Goal: Information Seeking & Learning: Learn about a topic

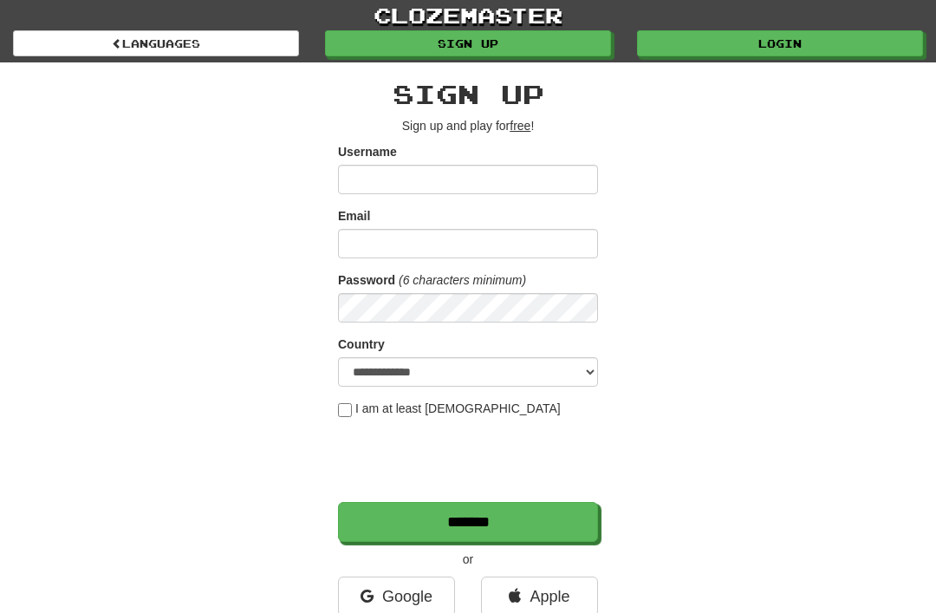
click at [771, 49] on link "Login" at bounding box center [780, 43] width 286 height 26
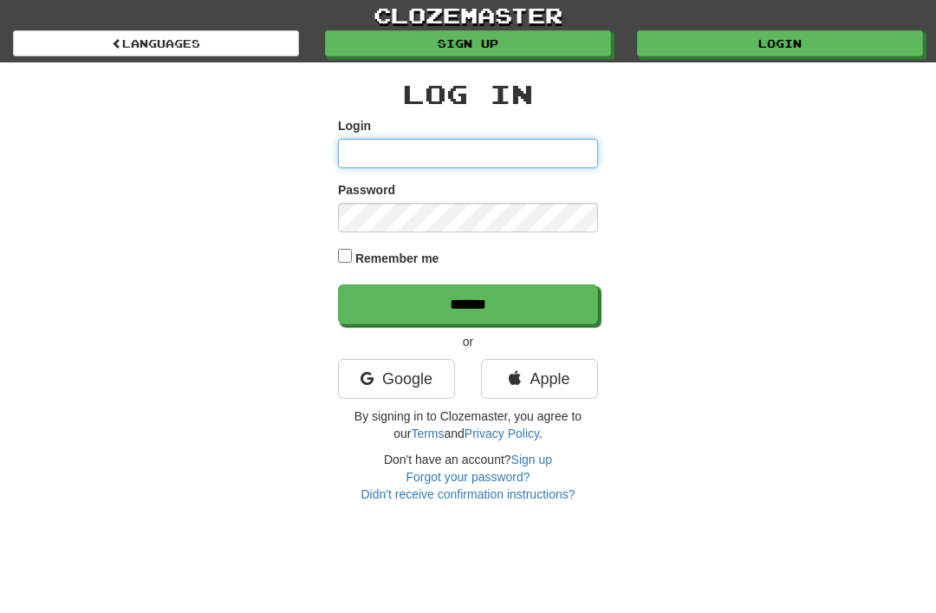
type input "**********"
click at [468, 302] on input "******" at bounding box center [468, 304] width 260 height 40
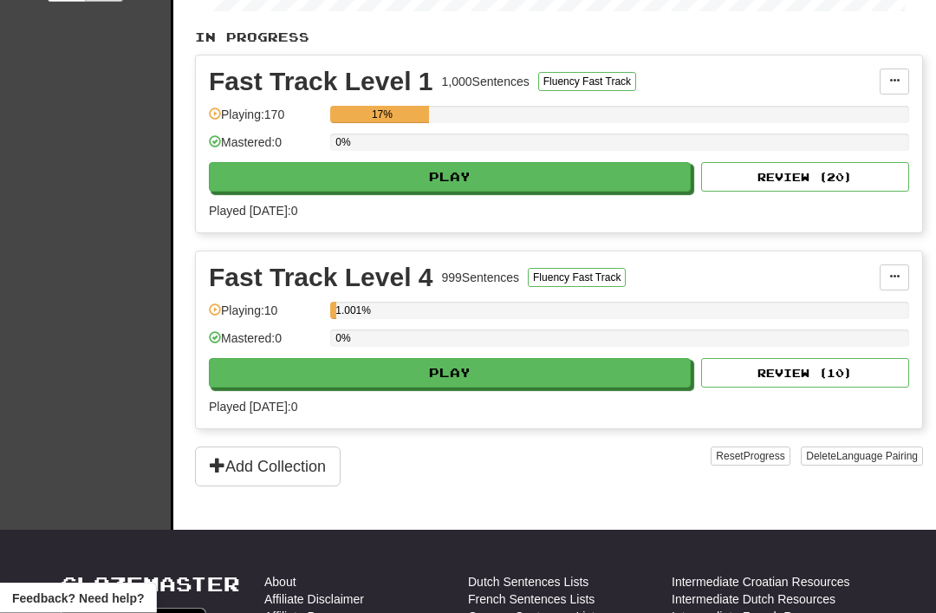
click at [622, 360] on button "Play" at bounding box center [450, 373] width 482 height 29
select select "**"
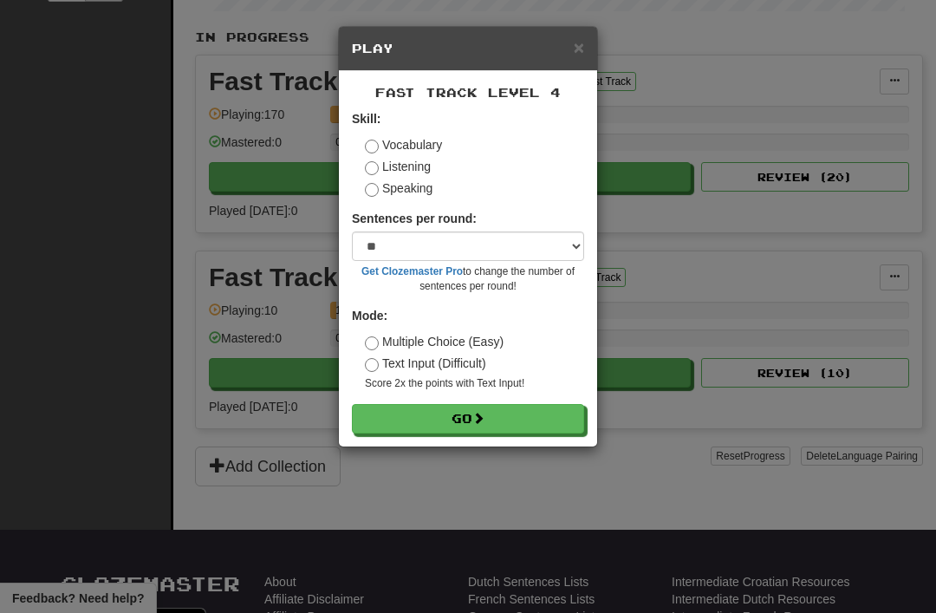
click at [542, 412] on button "Go" at bounding box center [468, 418] width 232 height 29
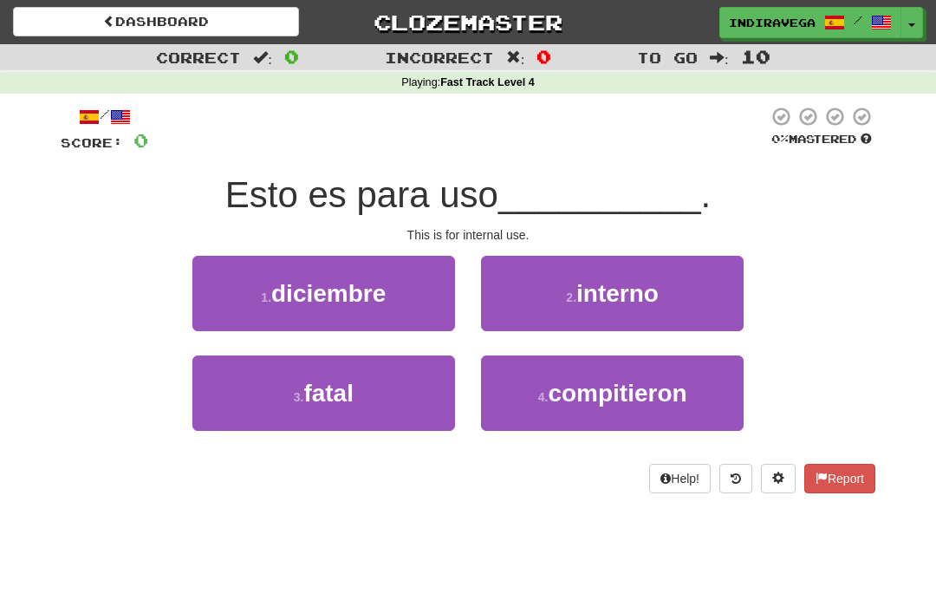
click at [639, 289] on span "interno" at bounding box center [617, 293] width 82 height 27
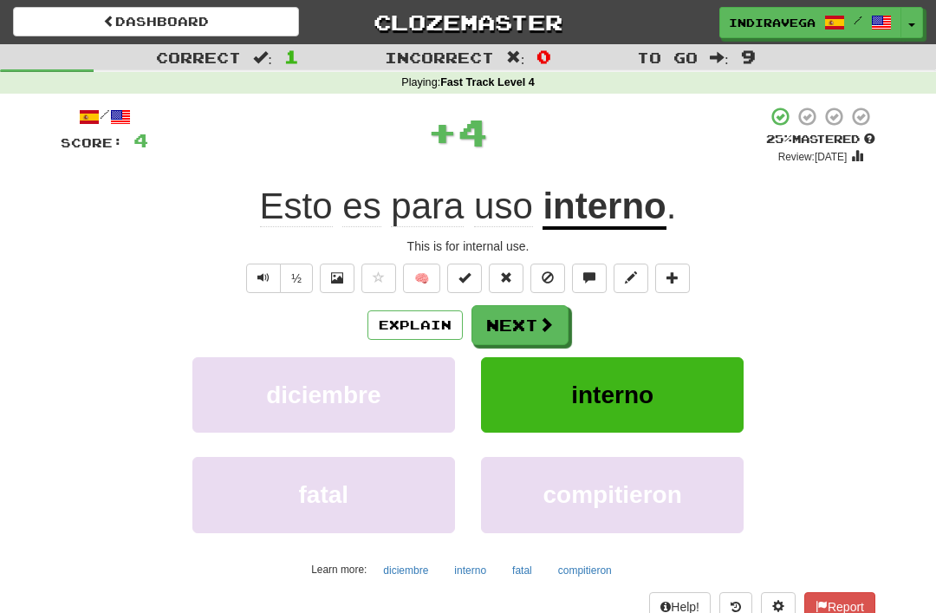
click at [521, 332] on button "Next" at bounding box center [519, 325] width 97 height 40
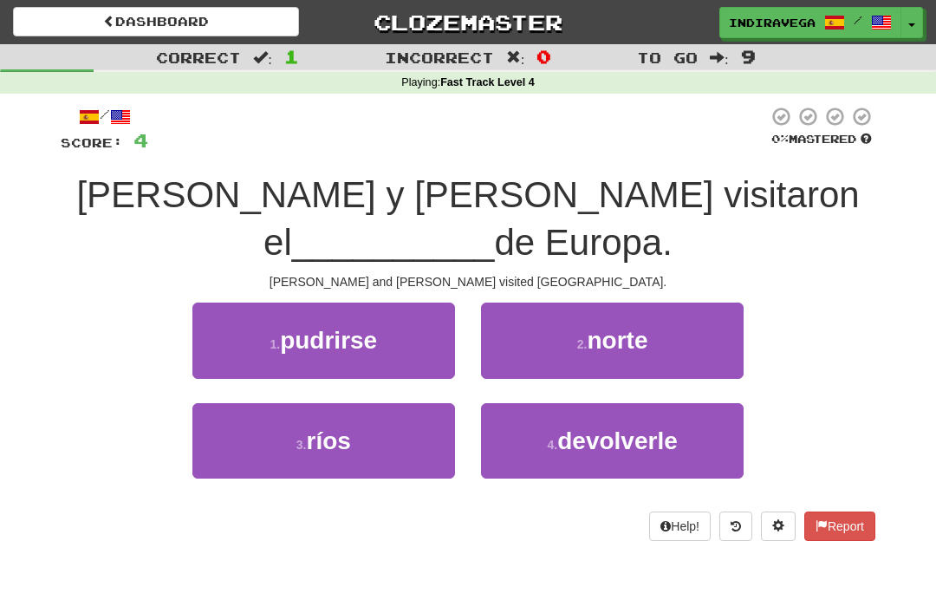
click at [807, 510] on div "/ Score: 4 0 % Mastered Tom y Mary visitaron el __________ de Europa. Tom and M…" at bounding box center [468, 329] width 814 height 470
click at [664, 302] on button "2 . norte" at bounding box center [612, 339] width 263 height 75
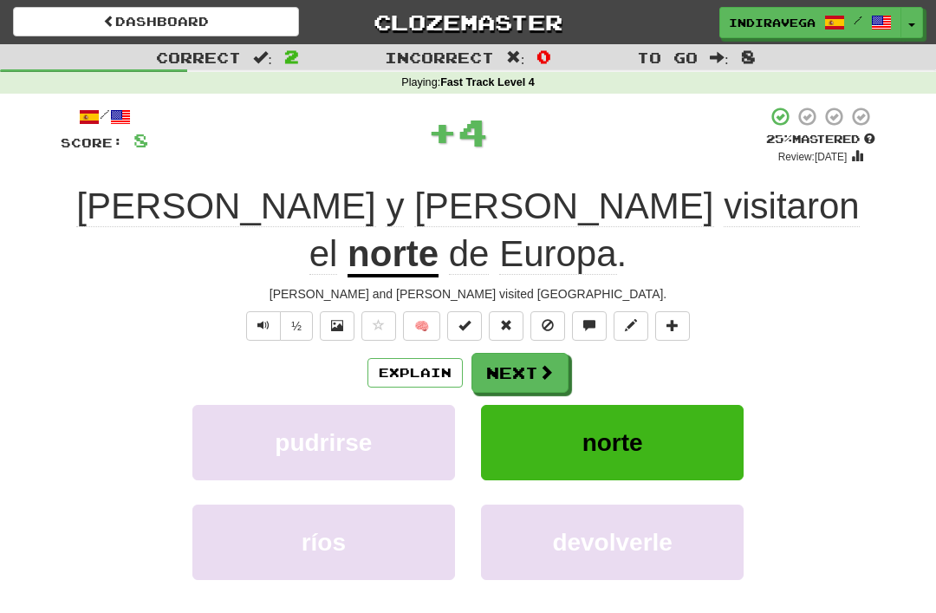
click at [496, 353] on button "Next" at bounding box center [519, 373] width 97 height 40
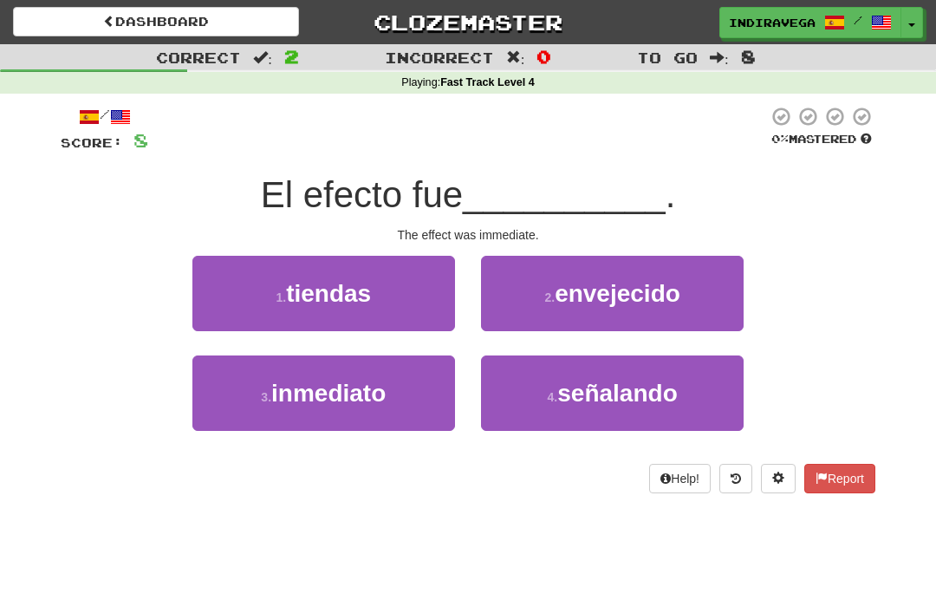
click at [386, 410] on button "3 . inmediato" at bounding box center [323, 392] width 263 height 75
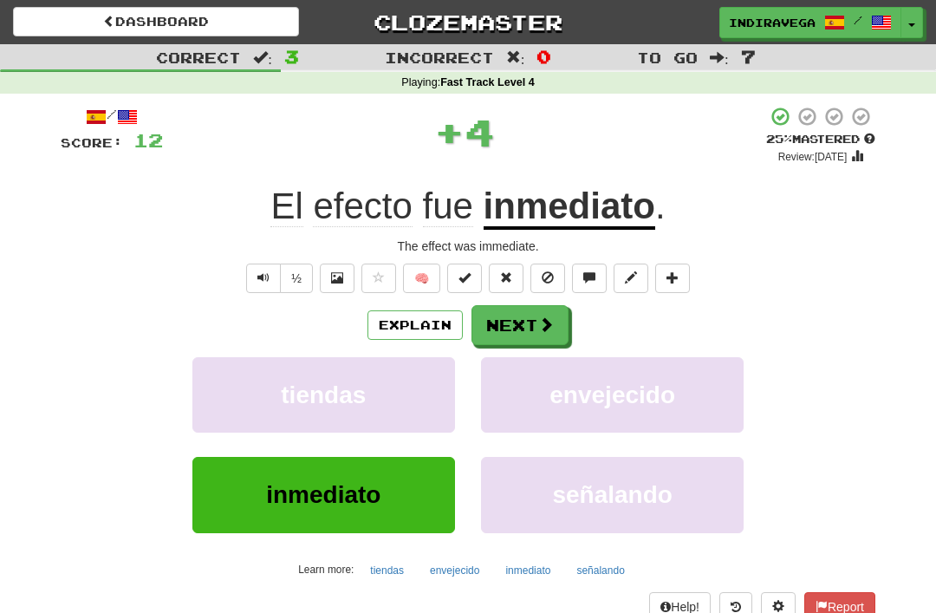
click at [554, 321] on button "Next" at bounding box center [519, 325] width 97 height 40
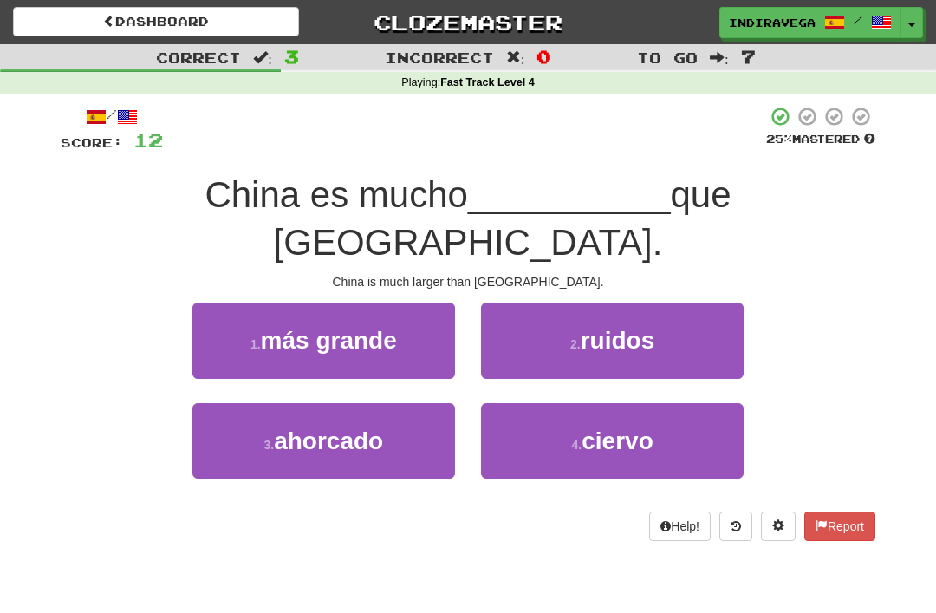
click at [430, 302] on button "1 . más grande" at bounding box center [323, 339] width 263 height 75
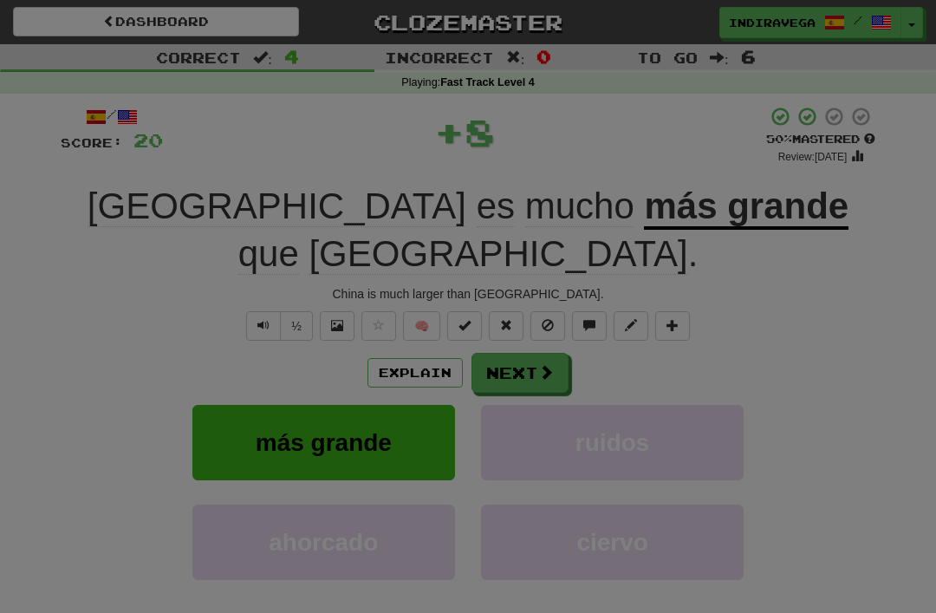
click at [0, 0] on button "Post" at bounding box center [0, 0] width 0 height 0
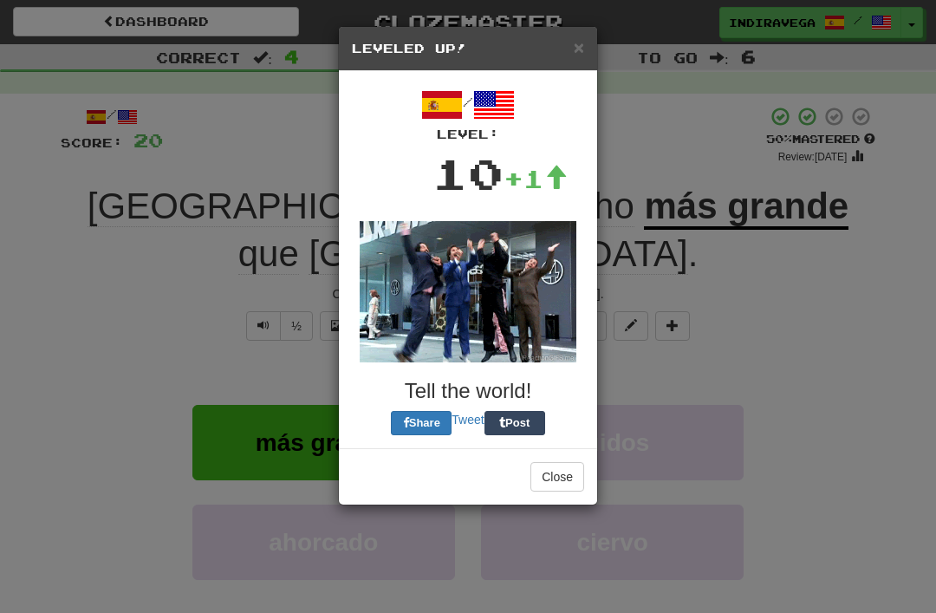
click at [560, 474] on button "Close" at bounding box center [557, 476] width 54 height 29
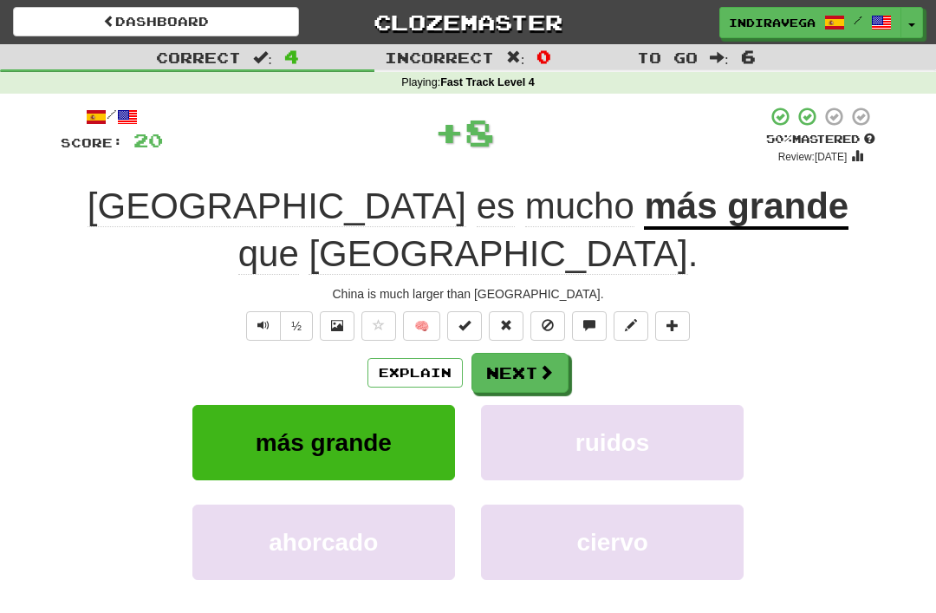
click at [534, 353] on button "Next" at bounding box center [519, 373] width 97 height 40
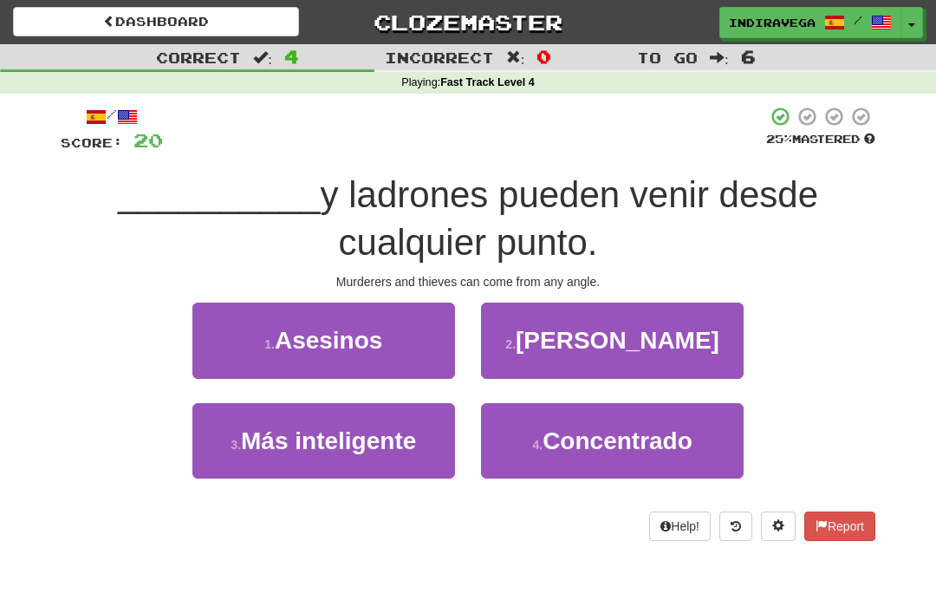
click at [405, 336] on button "1 . Asesinos" at bounding box center [323, 339] width 263 height 75
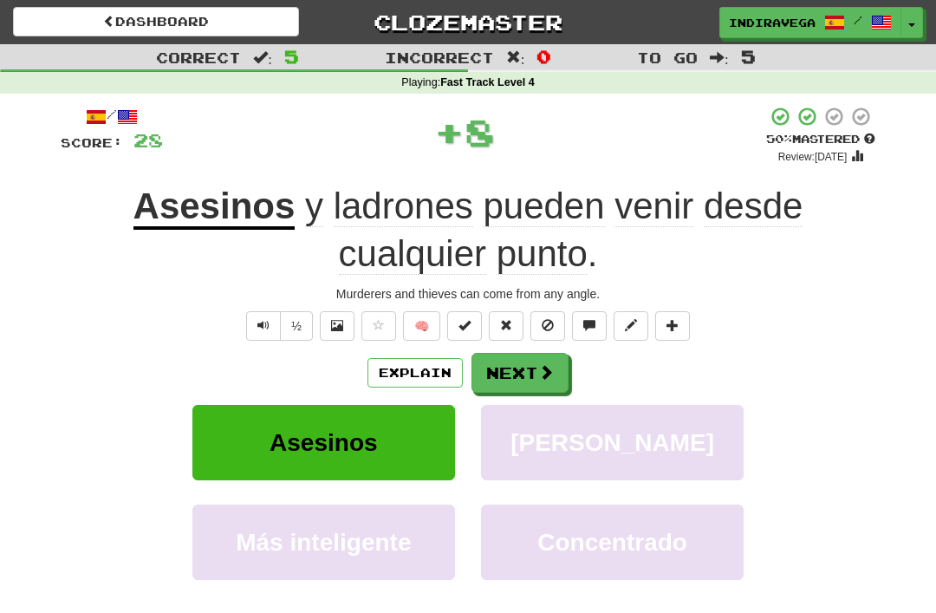
click at [505, 334] on button at bounding box center [506, 325] width 35 height 29
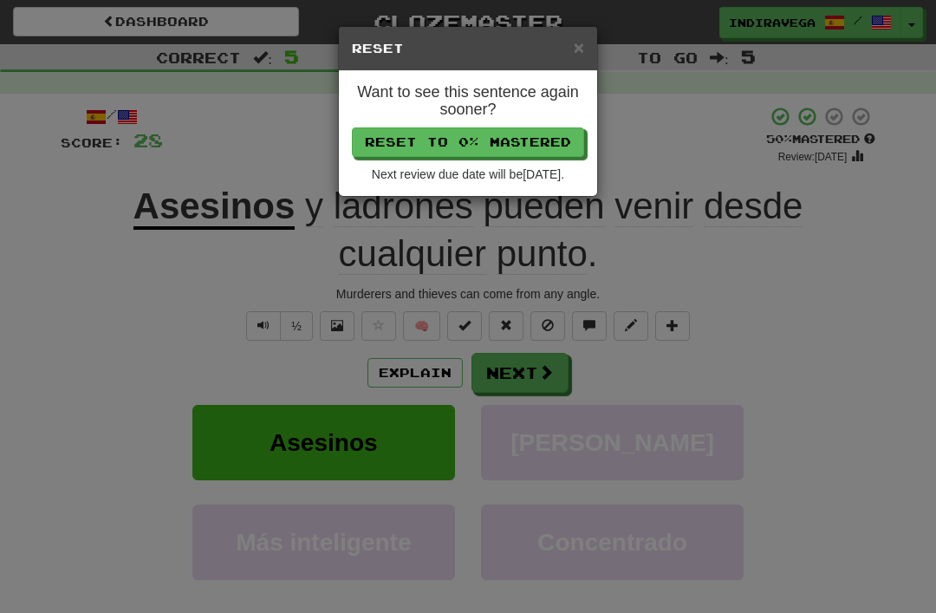
click at [581, 42] on span "×" at bounding box center [579, 47] width 10 height 20
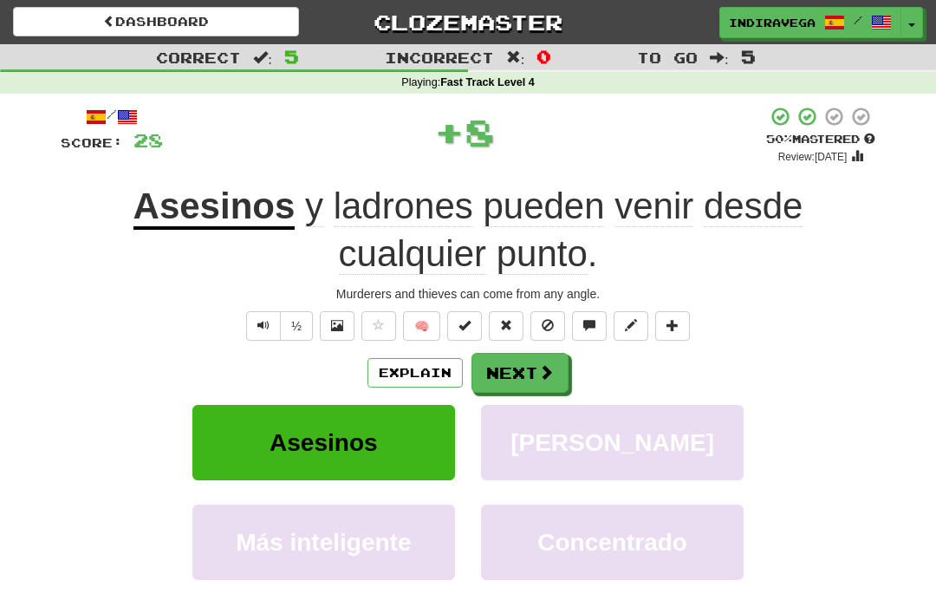
click at [517, 369] on button "Next" at bounding box center [519, 373] width 97 height 40
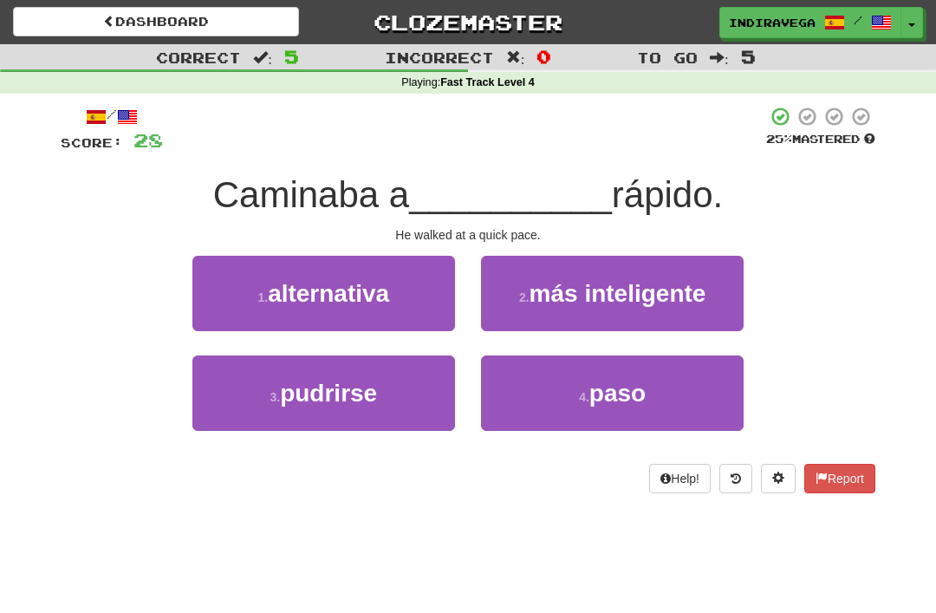
click at [595, 379] on span "paso" at bounding box center [617, 392] width 56 height 27
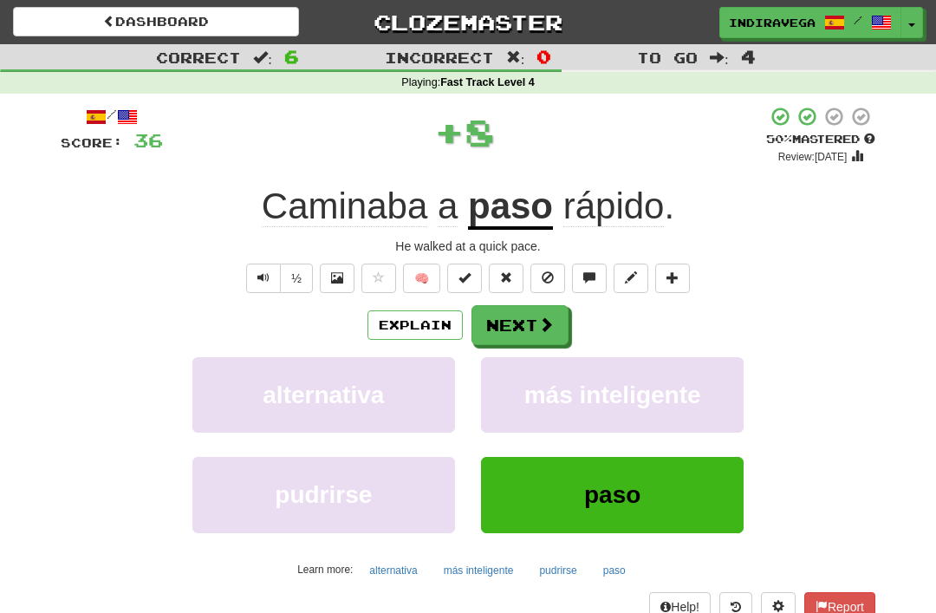
click at [530, 305] on button "Next" at bounding box center [519, 325] width 97 height 40
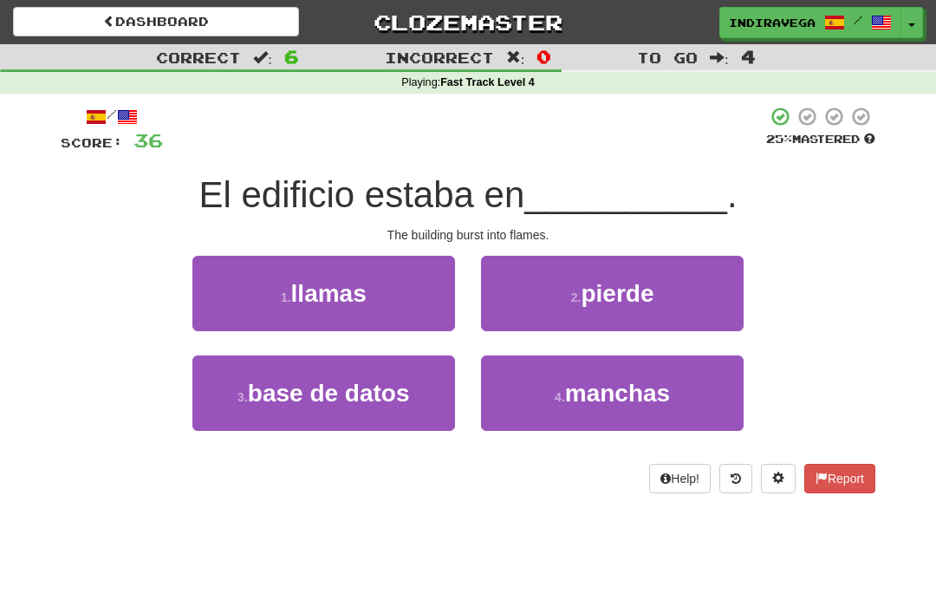
click at [396, 299] on button "1 . llamas" at bounding box center [323, 293] width 263 height 75
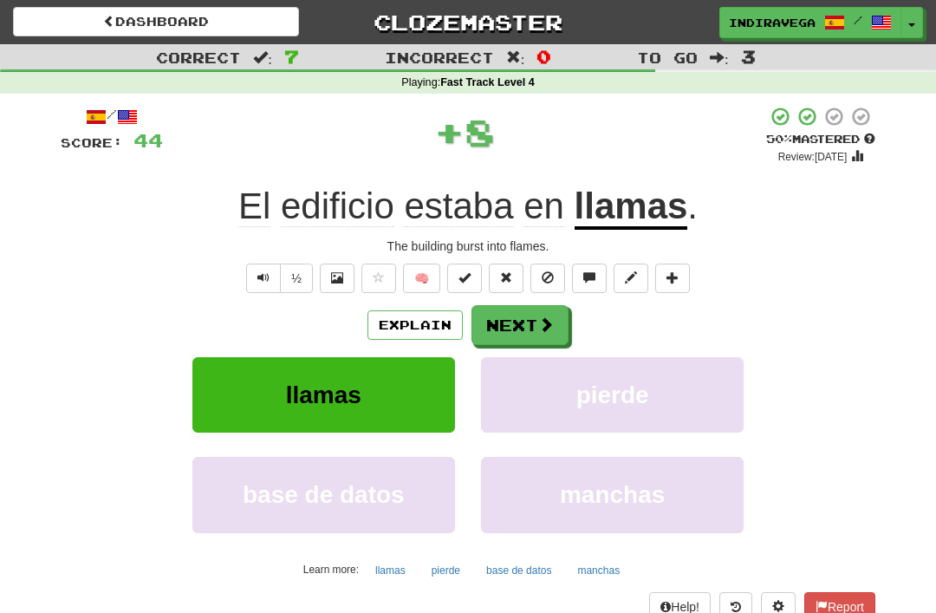
click at [509, 317] on button "Next" at bounding box center [519, 325] width 97 height 40
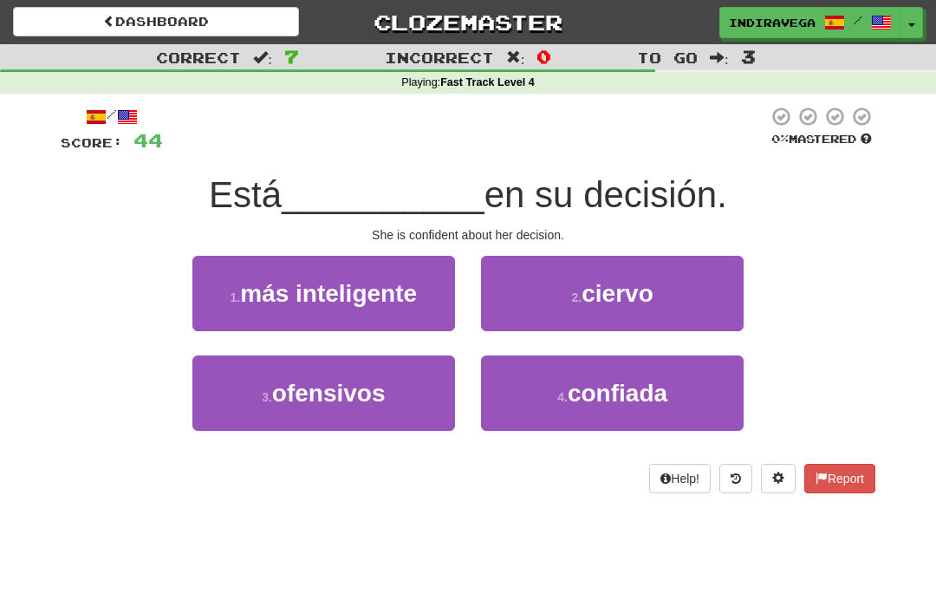
click at [541, 409] on button "4 . confiada" at bounding box center [612, 392] width 263 height 75
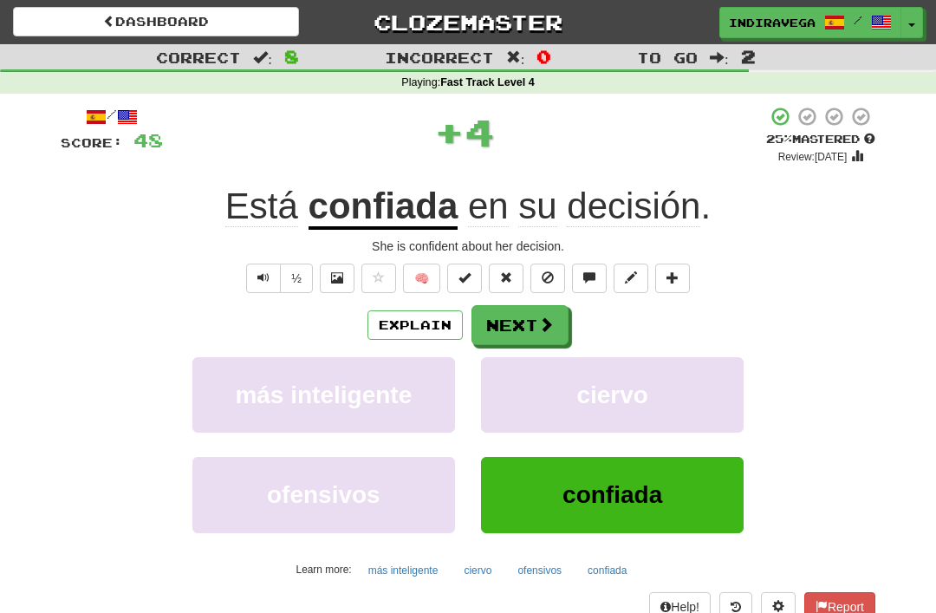
click at [534, 324] on button "Next" at bounding box center [519, 325] width 97 height 40
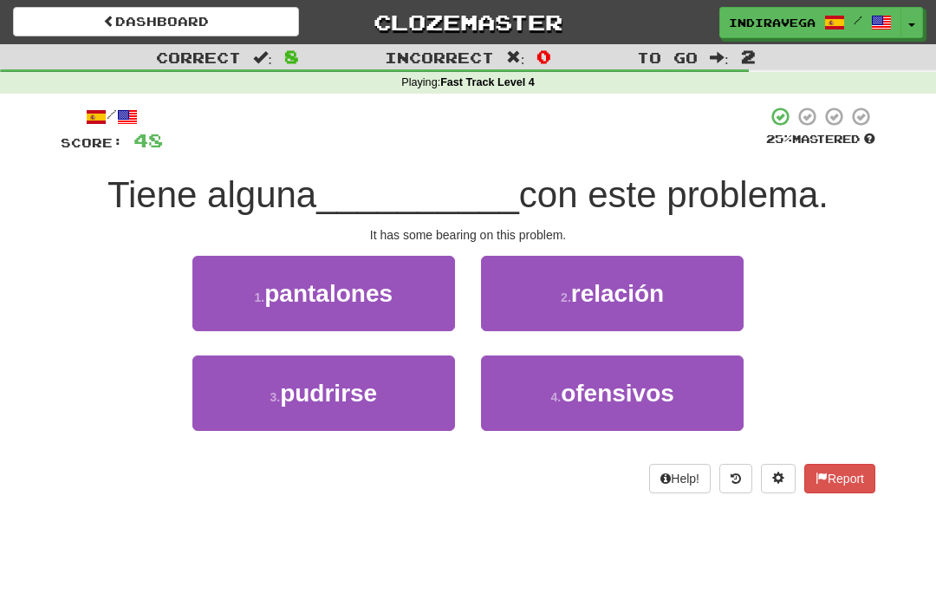
click at [622, 283] on span "relación" at bounding box center [617, 293] width 93 height 27
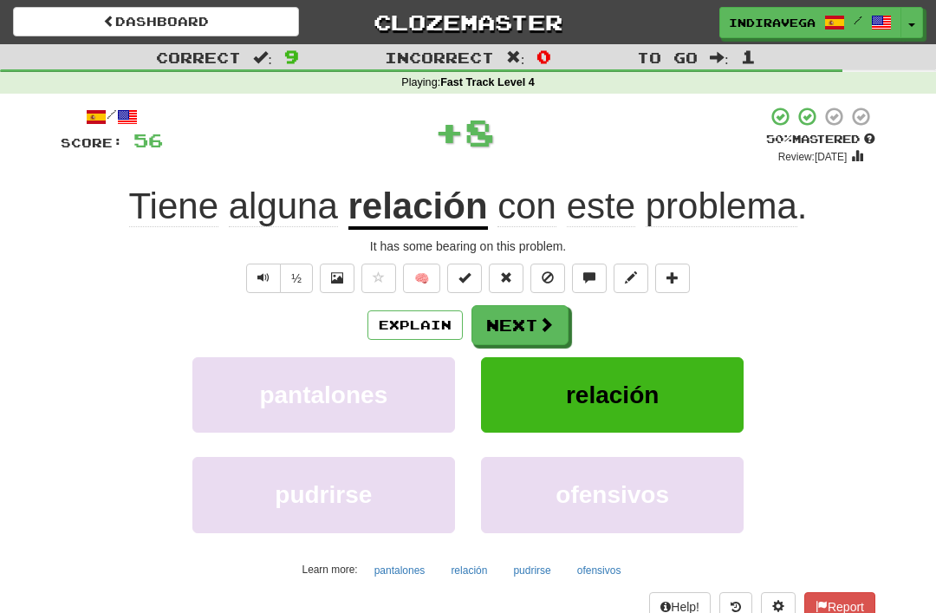
click at [506, 315] on button "Next" at bounding box center [519, 325] width 97 height 40
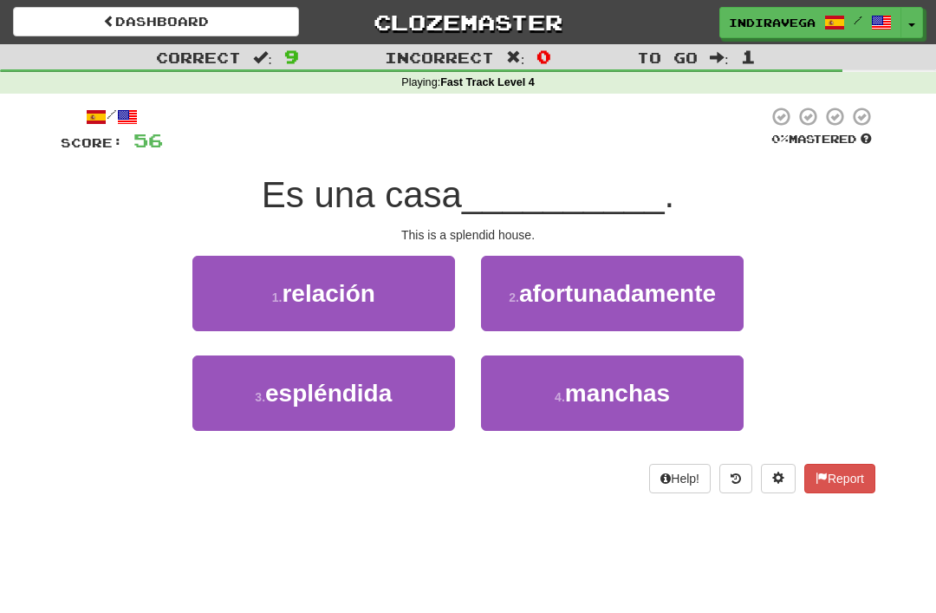
click at [413, 406] on button "3 . espléndida" at bounding box center [323, 392] width 263 height 75
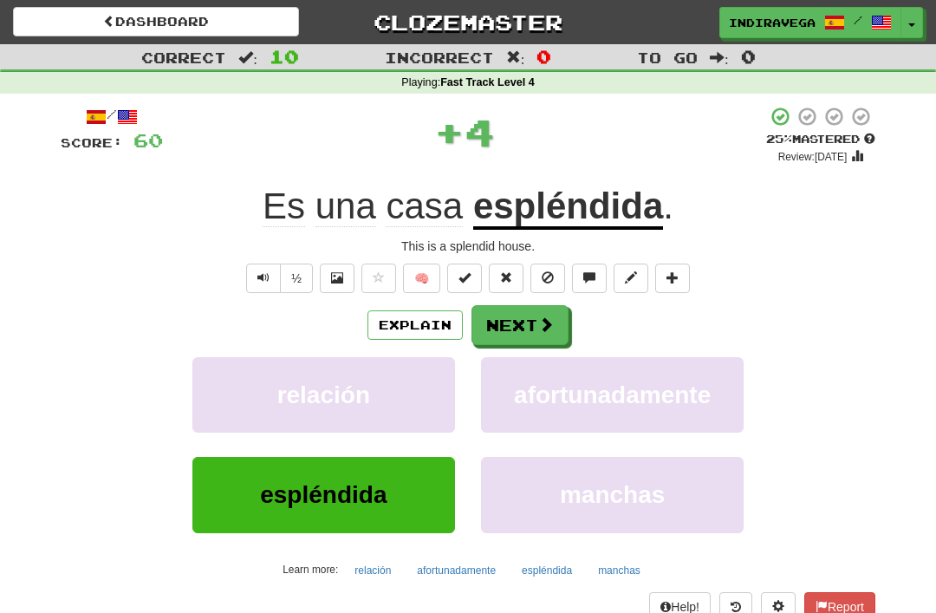
click at [511, 319] on button "Next" at bounding box center [519, 325] width 97 height 40
